Goal: Task Accomplishment & Management: Manage account settings

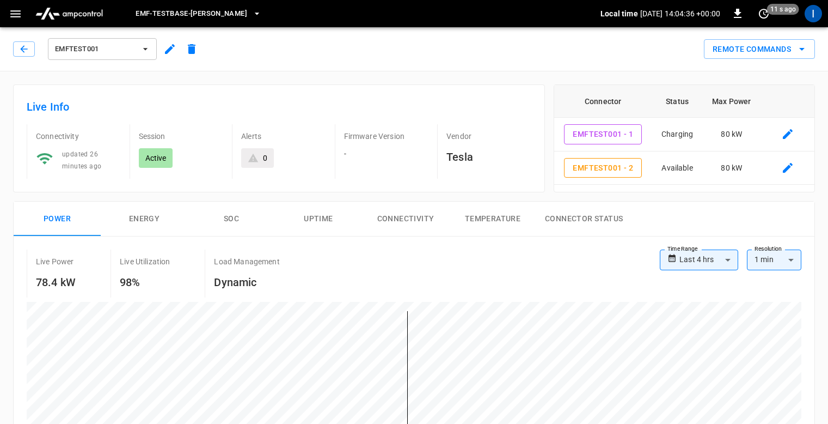
drag, startPoint x: 68, startPoint y: 222, endPoint x: 97, endPoint y: 216, distance: 29.9
click at [69, 222] on button "Power" at bounding box center [57, 218] width 87 height 35
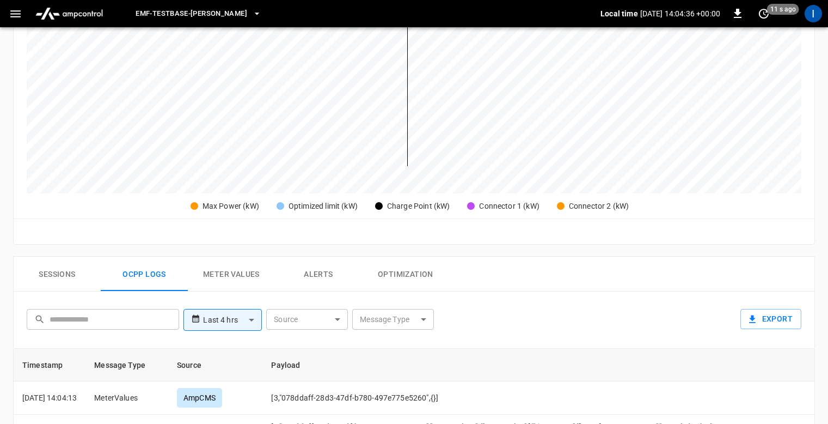
scroll to position [349, 0]
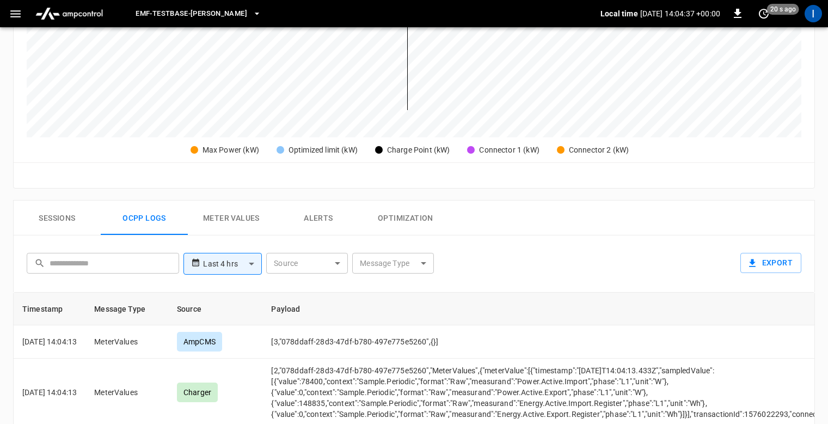
click at [67, 222] on button "Sessions" at bounding box center [57, 217] width 87 height 35
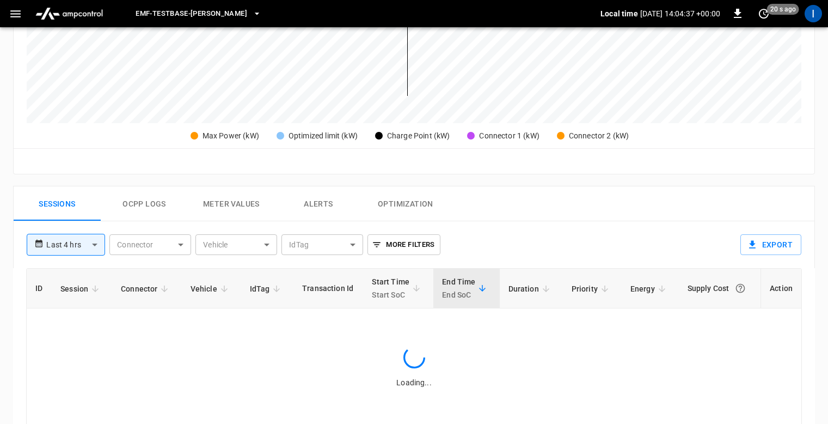
scroll to position [512, 0]
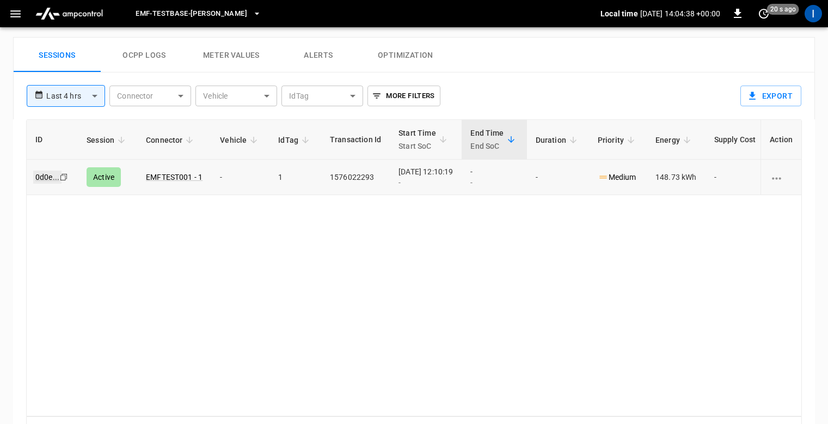
click at [48, 174] on link "0d0e ..." at bounding box center [47, 176] width 28 height 13
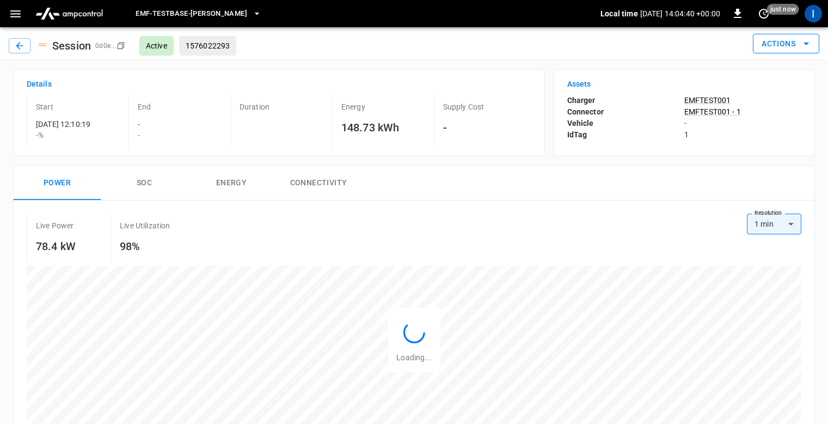
click at [779, 45] on button "Actions" at bounding box center [786, 44] width 66 height 20
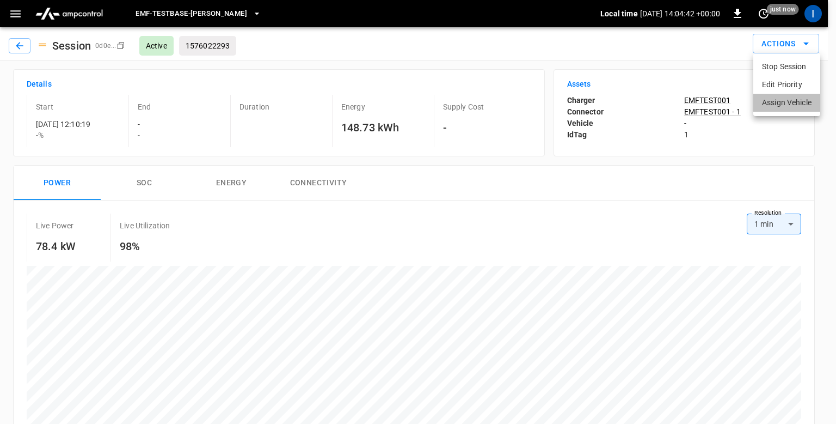
click at [786, 107] on li "Assign Vehicle" at bounding box center [786, 103] width 67 height 18
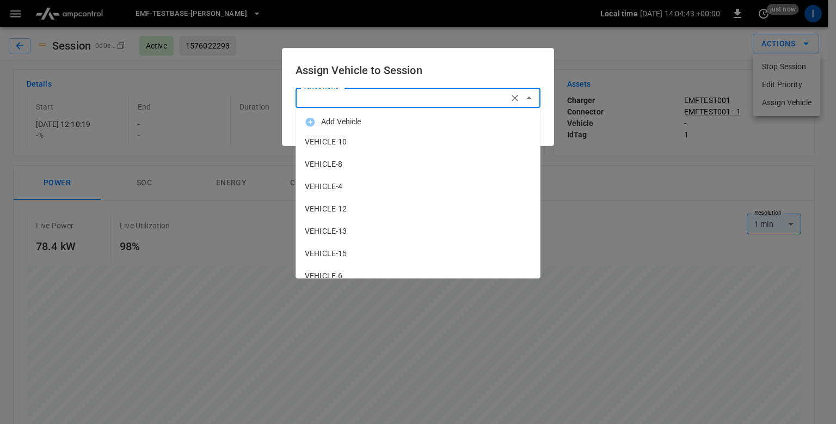
click at [463, 99] on input "Vehicle Name" at bounding box center [402, 98] width 206 height 14
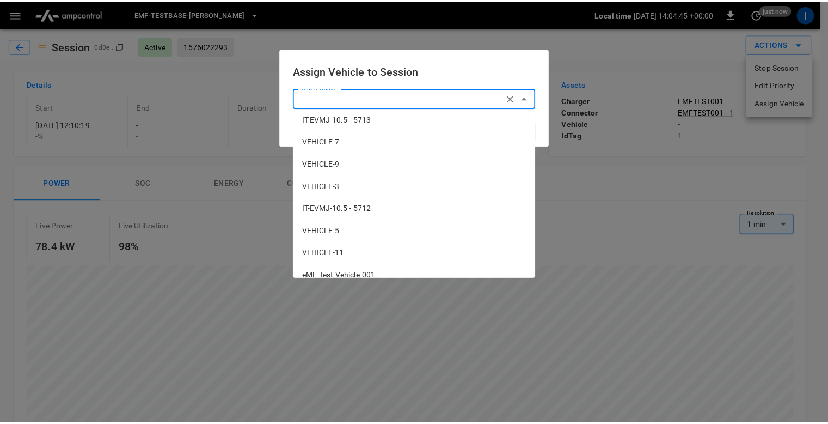
scroll to position [458, 0]
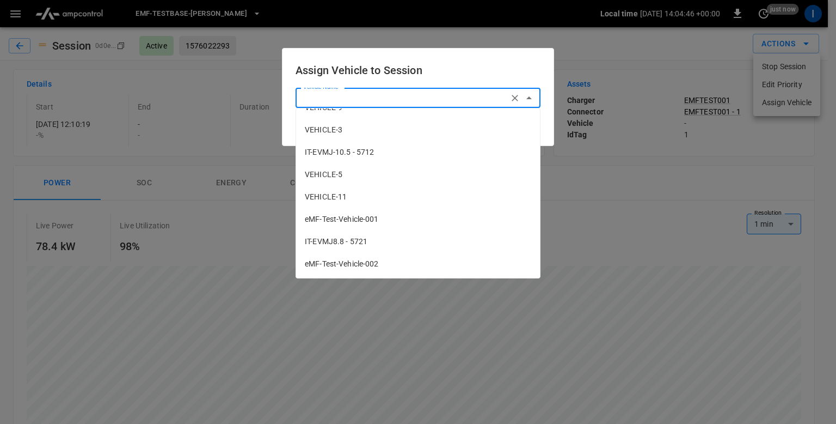
click at [369, 220] on span "eMF-Test-Vehicle-001" at bounding box center [418, 218] width 226 height 11
type input "**********"
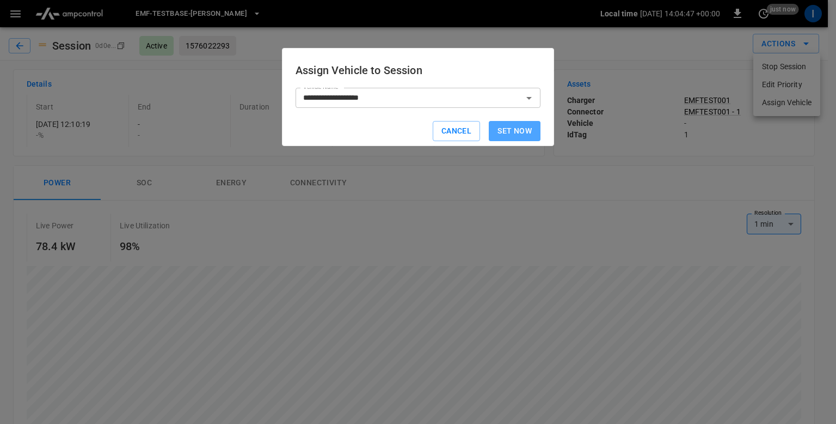
click at [516, 125] on button "Set now" at bounding box center [515, 131] width 52 height 20
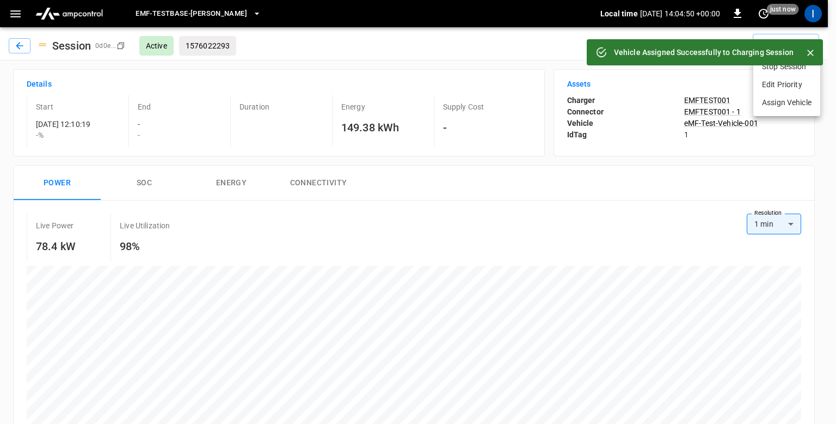
click at [26, 48] on div at bounding box center [418, 212] width 836 height 424
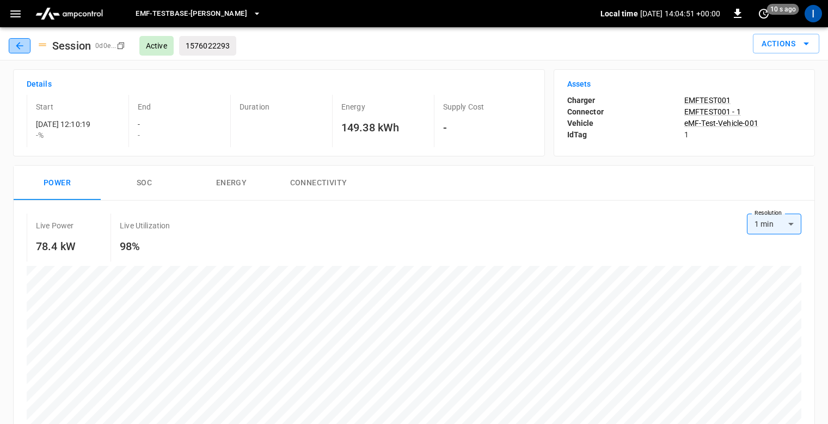
click at [23, 46] on icon "button" at bounding box center [19, 45] width 11 height 11
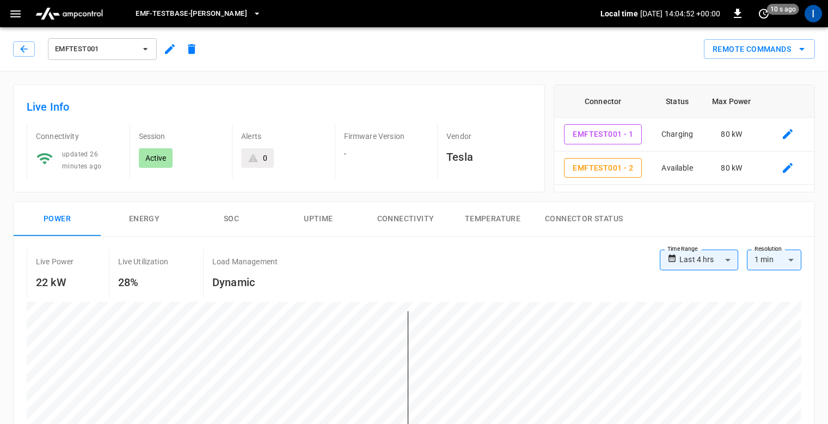
scroll to position [325, 0]
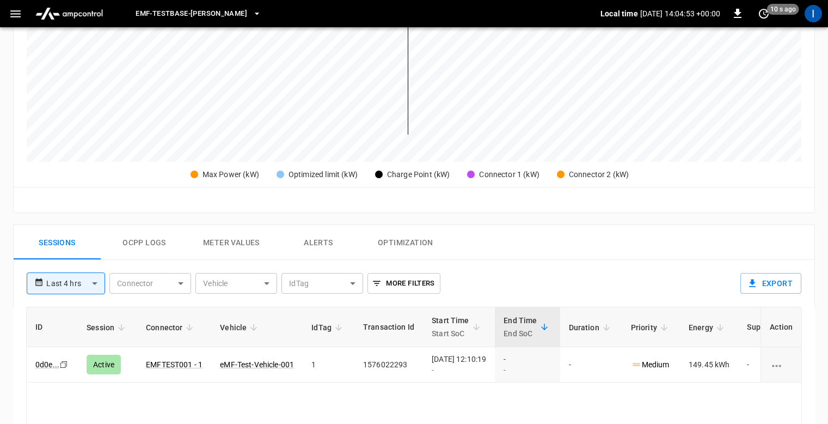
click at [147, 235] on button "Ocpp logs" at bounding box center [144, 242] width 87 height 35
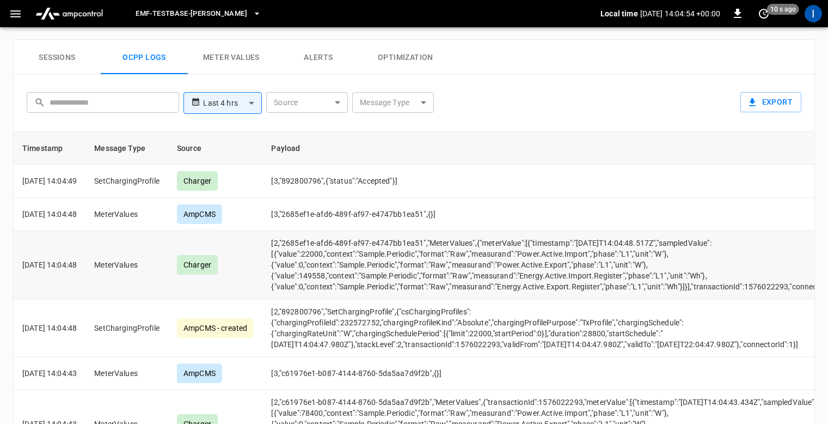
scroll to position [504, 0]
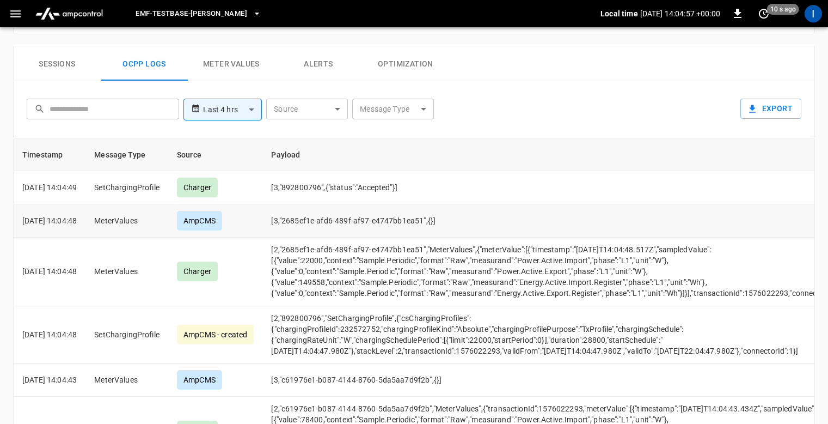
click at [115, 222] on td "MeterValues" at bounding box center [126, 220] width 83 height 33
click at [412, 210] on td "[3,"2685ef1e-afd6-489f-af97-e4747bb1ea51",{}]" at bounding box center [558, 220] width 593 height 33
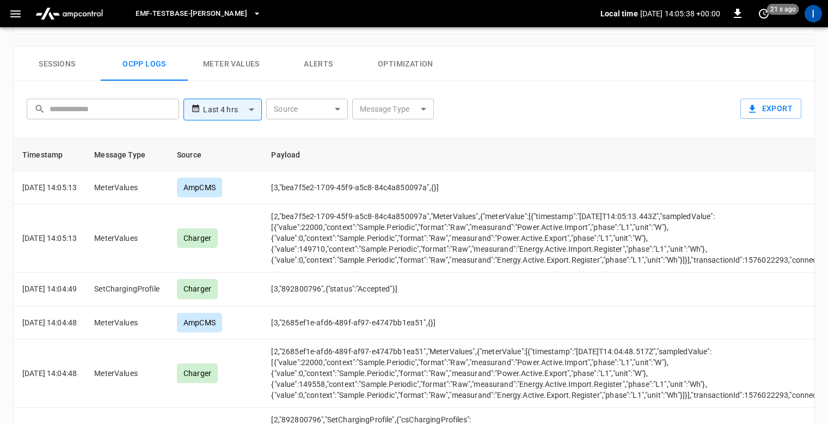
click at [524, 91] on div "**********" at bounding box center [411, 107] width 779 height 35
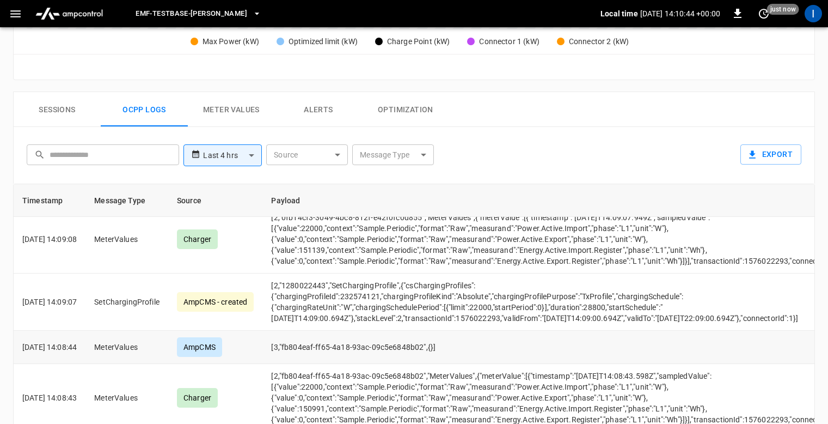
scroll to position [518, 0]
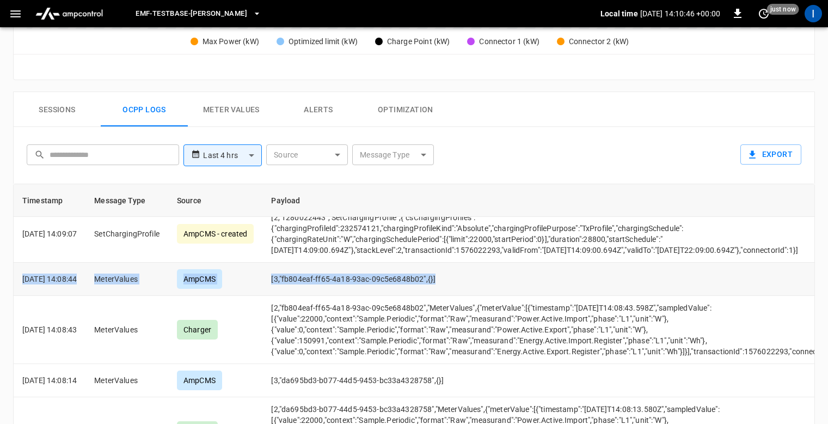
drag, startPoint x: 22, startPoint y: 274, endPoint x: 455, endPoint y: 278, distance: 432.3
click at [455, 278] on tr "[DATE] 14:08:44 MeterValues AmpCMS [3,"fb804eaf-ff65-4a18-93ac-09c5e6848b02",{}]" at bounding box center [444, 278] width 860 height 33
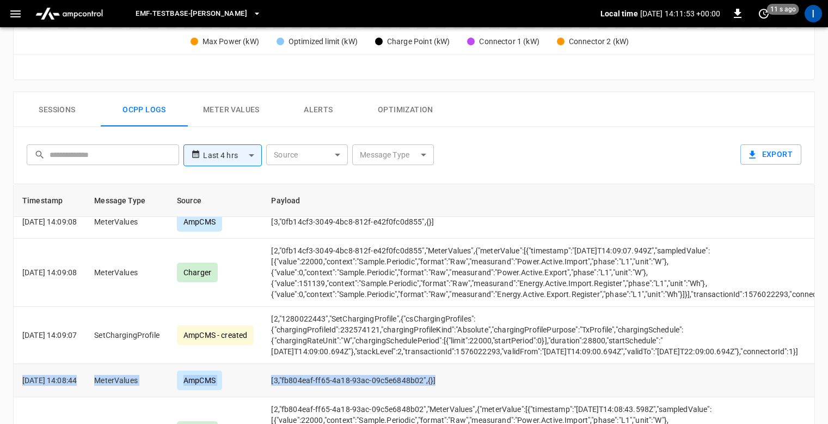
scroll to position [754, 0]
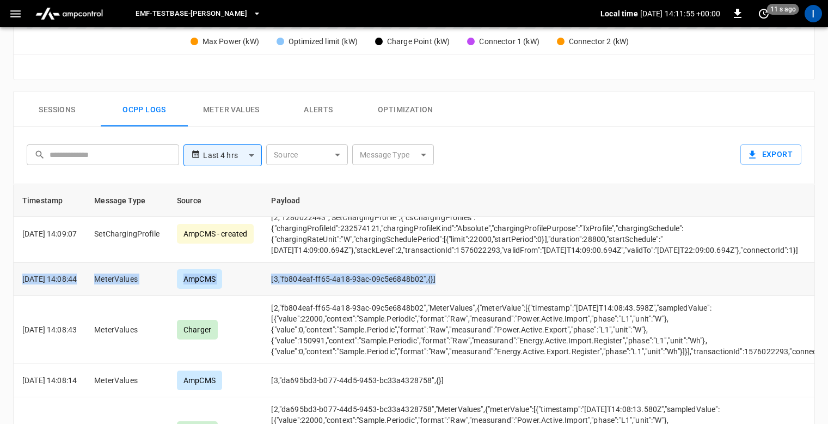
click at [213, 277] on div "AmpCMS" at bounding box center [199, 279] width 45 height 20
drag, startPoint x: 299, startPoint y: 280, endPoint x: 441, endPoint y: 279, distance: 142.1
click at [440, 275] on td "[3,"fb804eaf-ff65-4a18-93ac-09c5e6848b02",{}]" at bounding box center [558, 278] width 593 height 33
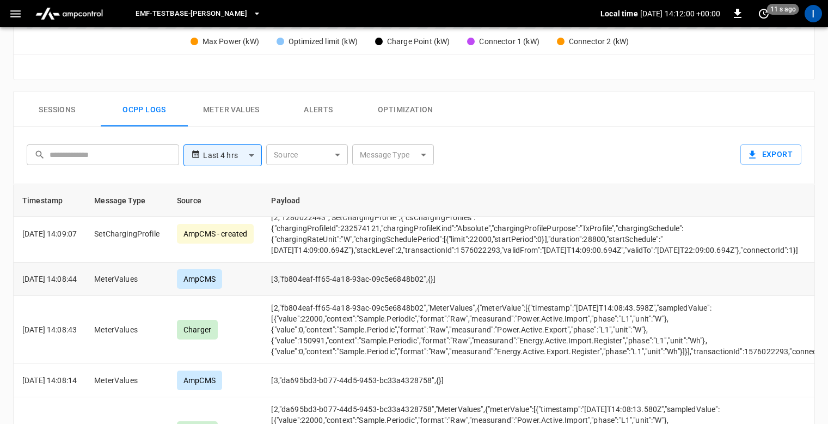
drag, startPoint x: 387, startPoint y: 283, endPoint x: 303, endPoint y: 286, distance: 83.9
click at [331, 279] on td "[3,"fb804eaf-ff65-4a18-93ac-09c5e6848b02",{}]" at bounding box center [558, 278] width 593 height 33
drag, startPoint x: 298, startPoint y: 279, endPoint x: 438, endPoint y: 274, distance: 140.0
click at [438, 274] on td "[3,"fb804eaf-ff65-4a18-93ac-09c5e6848b02",{}]" at bounding box center [558, 278] width 593 height 33
click at [316, 318] on td "[2,"fb804eaf-ff65-4a18-93ac-09c5e6848b02","MeterValues",{"meterValue":[{"timest…" at bounding box center [558, 330] width 593 height 68
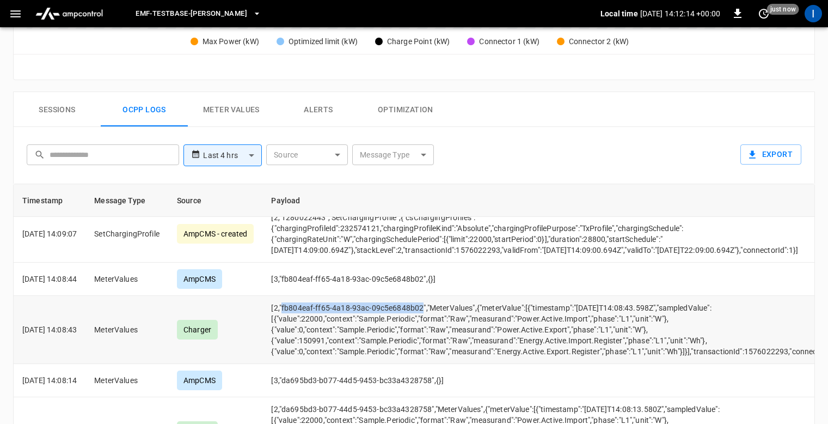
drag, startPoint x: 298, startPoint y: 305, endPoint x: 439, endPoint y: 302, distance: 140.5
click at [439, 302] on td "[2,"fb804eaf-ff65-4a18-93ac-09c5e6848b02","MeterValues",{"meterValue":[{"timest…" at bounding box center [558, 330] width 593 height 68
copy td "fb804eaf-ff65-4a18-93ac-09c5e6848b02"
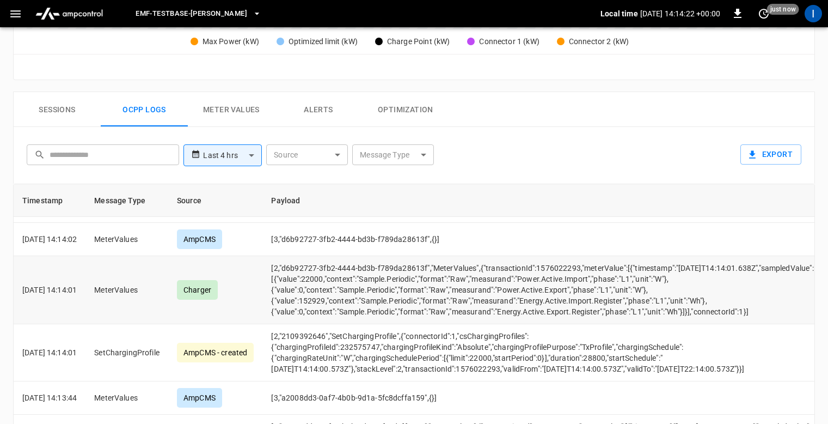
scroll to position [0, 0]
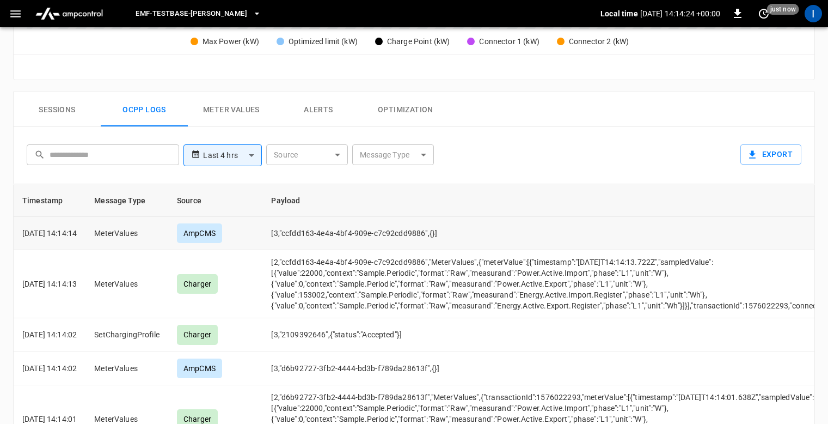
click at [327, 230] on td "[3,"ccfdd163-4e4a-4bf4-909e-c7c92cdd9886",{}]" at bounding box center [558, 233] width 593 height 33
click at [320, 236] on td "[3,"ccfdd163-4e4a-4bf4-909e-c7c92cdd9886",{}]" at bounding box center [558, 233] width 593 height 33
drag, startPoint x: 299, startPoint y: 234, endPoint x: 442, endPoint y: 232, distance: 143.2
click at [442, 232] on td "[3,"ccfdd163-4e4a-4bf4-909e-c7c92cdd9886",{}]" at bounding box center [558, 233] width 593 height 33
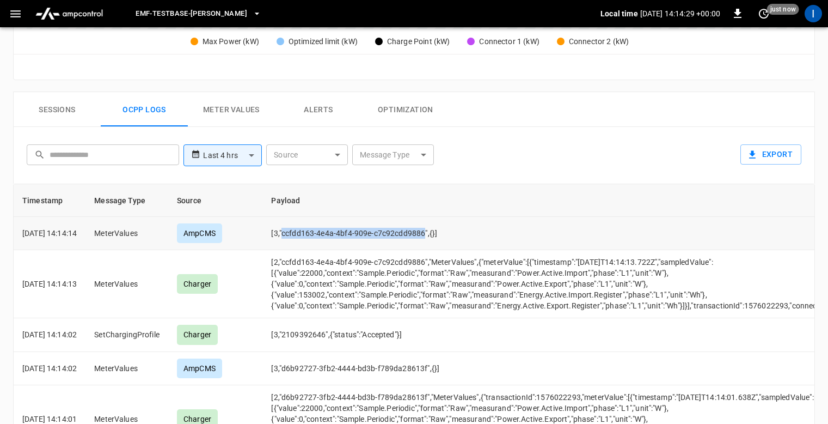
copy td "ccfdd163-4e4a-4bf4-909e-c7c92cdd9886"
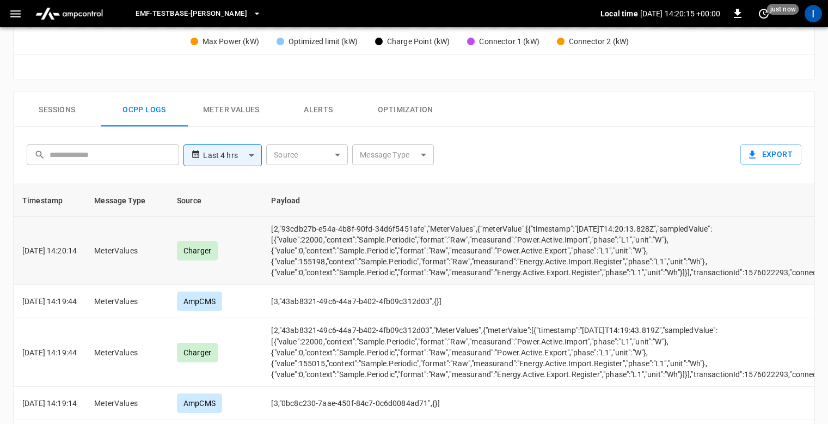
drag, startPoint x: 442, startPoint y: 232, endPoint x: 95, endPoint y: 229, distance: 346.8
click at [85, 229] on td "[DATE] 14:20:14" at bounding box center [50, 251] width 72 height 68
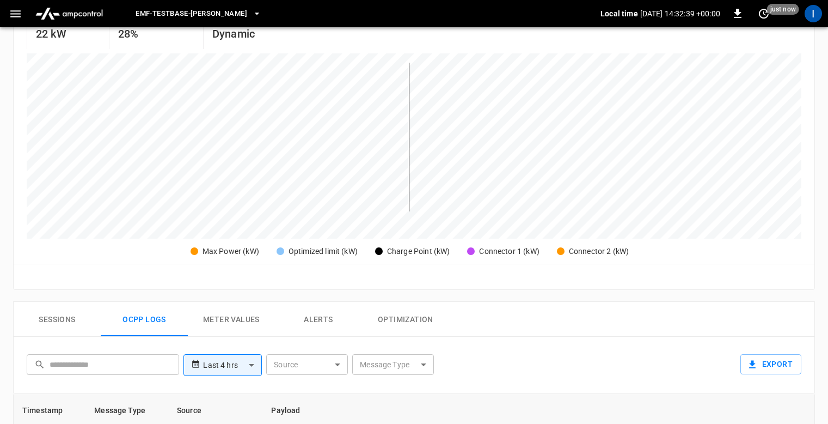
scroll to position [530, 0]
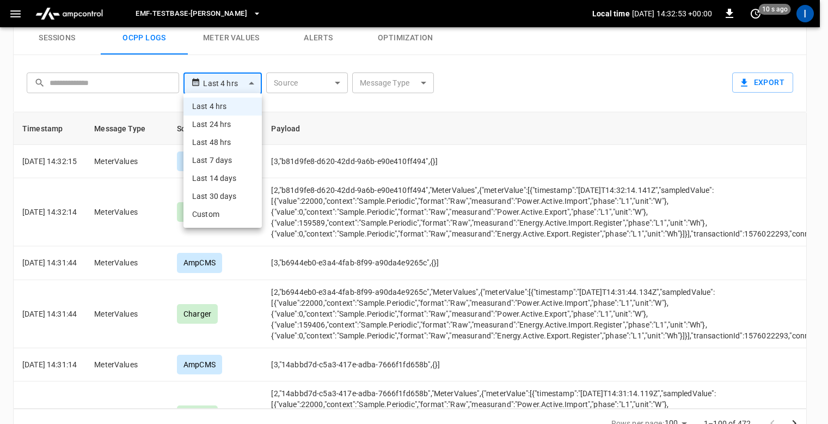
click at [230, 121] on li "Last 24 hrs" at bounding box center [222, 124] width 78 height 18
type input "**********"
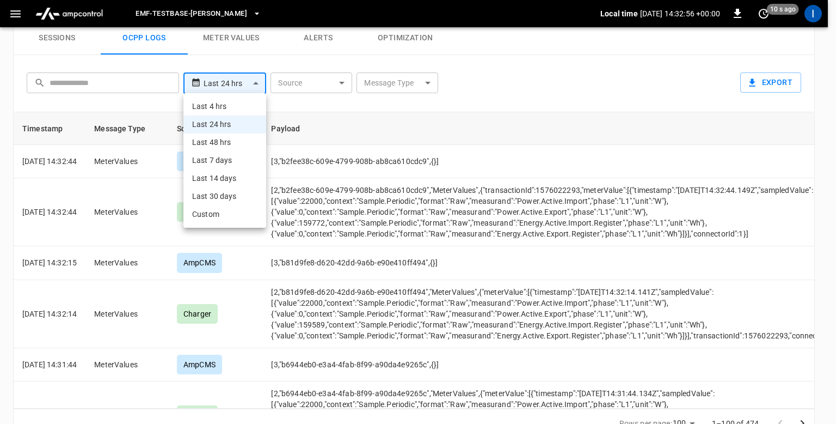
click at [234, 108] on li "Last 4 hrs" at bounding box center [224, 106] width 83 height 18
type input "**********"
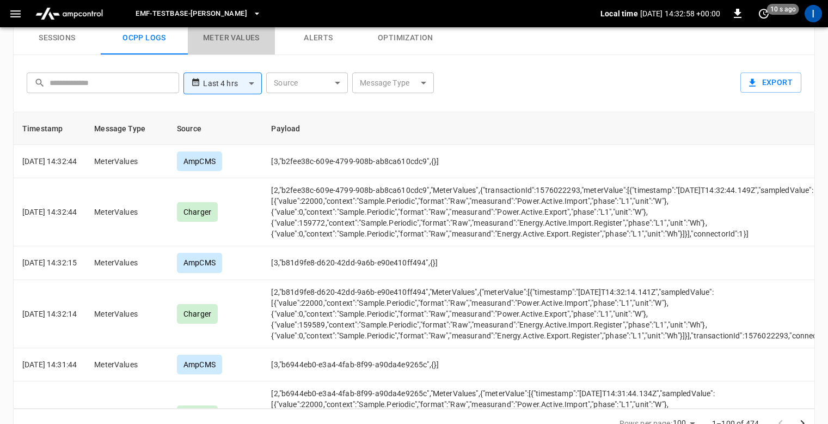
click at [250, 36] on button "Meter Values" at bounding box center [231, 37] width 87 height 35
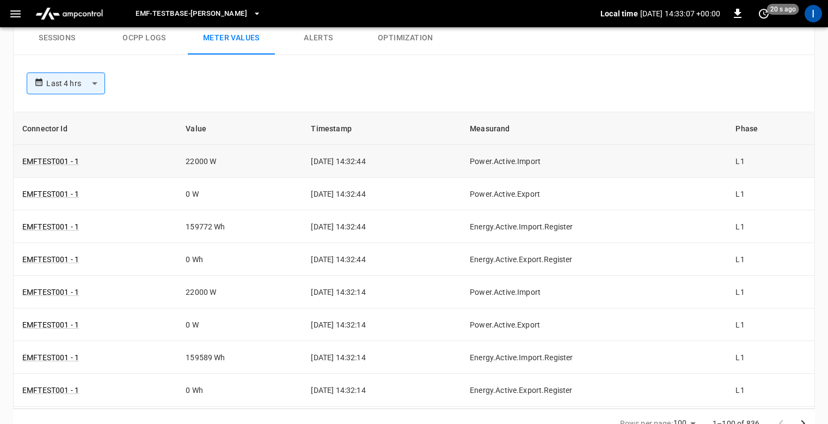
click at [351, 162] on td "[DATE] 14:32:44" at bounding box center [381, 161] width 159 height 33
drag, startPoint x: 172, startPoint y: 156, endPoint x: 393, endPoint y: 165, distance: 221.2
click at [393, 165] on tr "EMFTEST001 - 1 22000 W [DATE] 14:32:44 Power.Active.Import L1" at bounding box center [414, 161] width 801 height 33
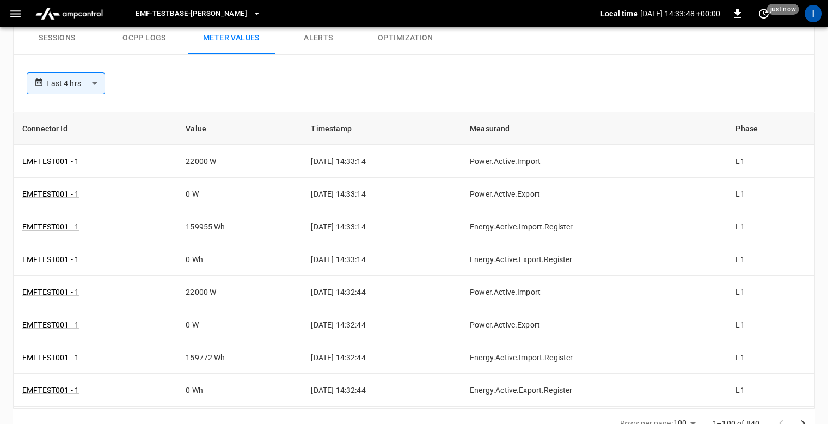
click at [476, 77] on div "**********" at bounding box center [411, 81] width 779 height 35
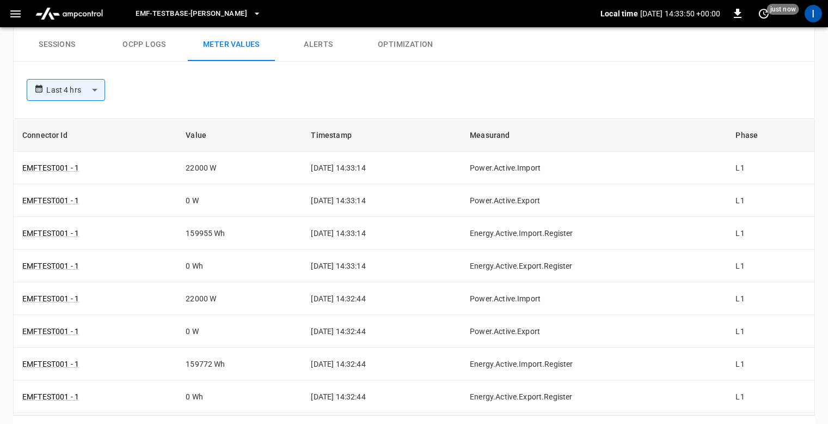
scroll to position [509, 0]
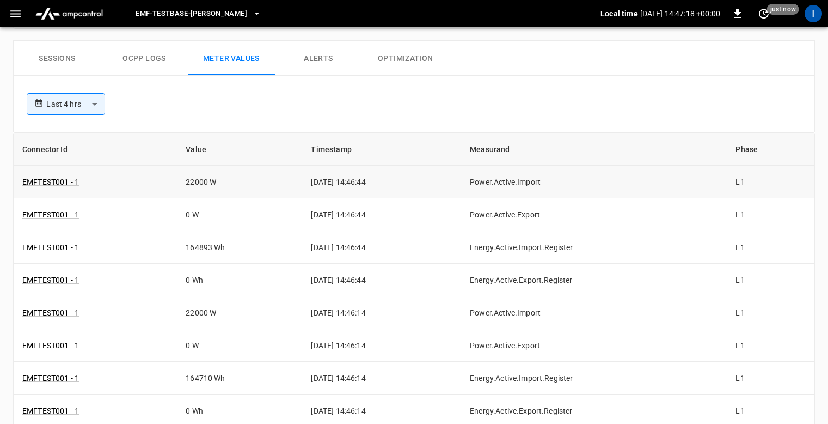
click at [395, 180] on td "[DATE] 14:46:44" at bounding box center [381, 181] width 159 height 33
click at [585, 66] on div "Sessions Ocpp logs Meter Values Alerts Optimization" at bounding box center [414, 58] width 801 height 35
click at [683, 112] on div "**********" at bounding box center [411, 101] width 779 height 35
click at [588, 114] on div "**********" at bounding box center [411, 101] width 779 height 35
click at [501, 93] on div "**********" at bounding box center [411, 101] width 779 height 35
